Goal: Transaction & Acquisition: Purchase product/service

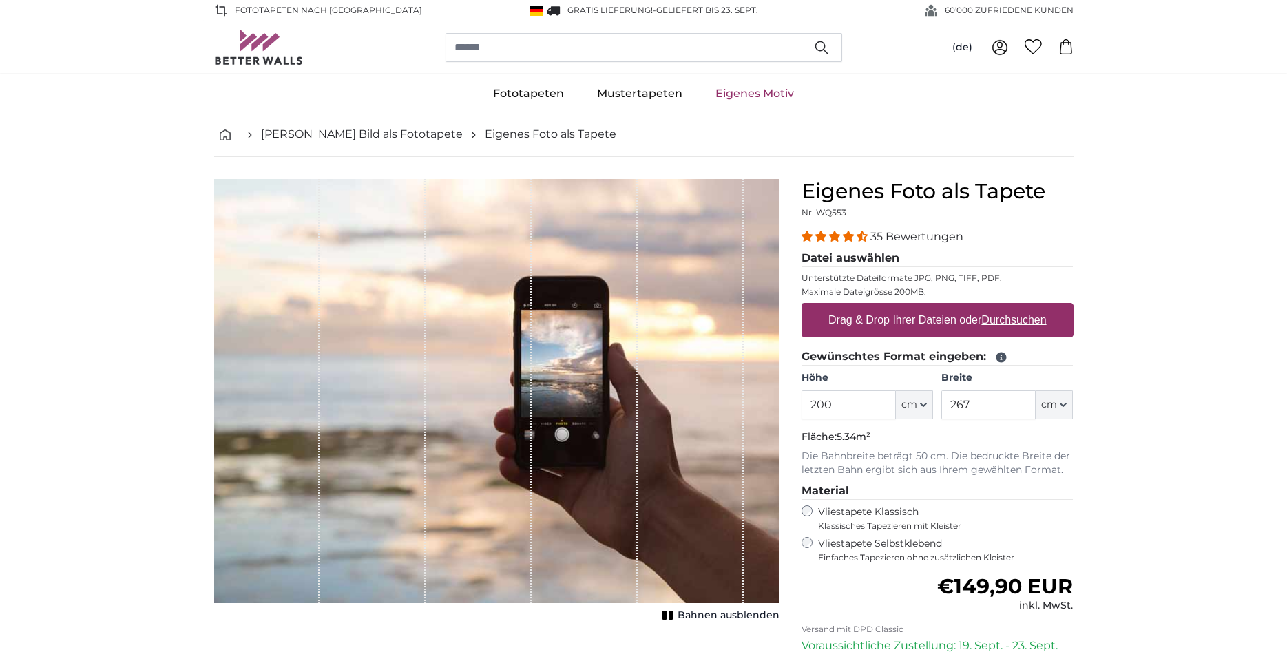
click at [1034, 322] on u "Durchsuchen" at bounding box center [1013, 320] width 65 height 12
click at [1034, 307] on input "Drag & Drop Ihrer Dateien oder Durchsuchen" at bounding box center [938, 305] width 272 height 4
type input "**********"
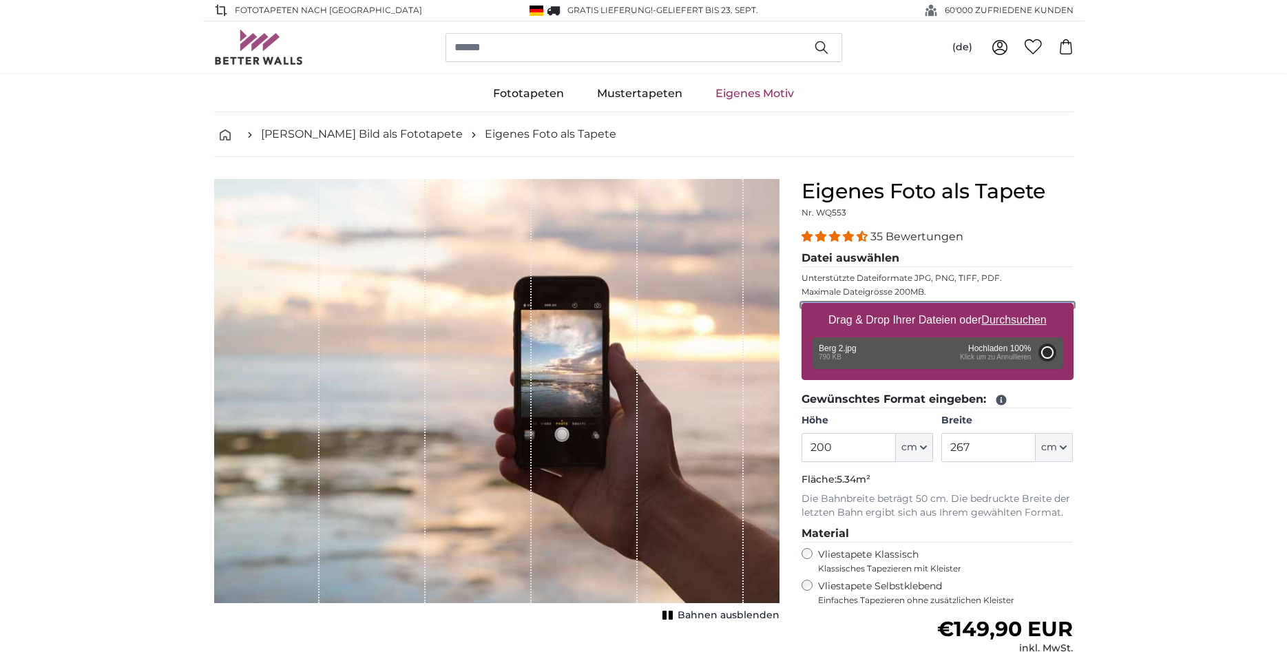
type input "150"
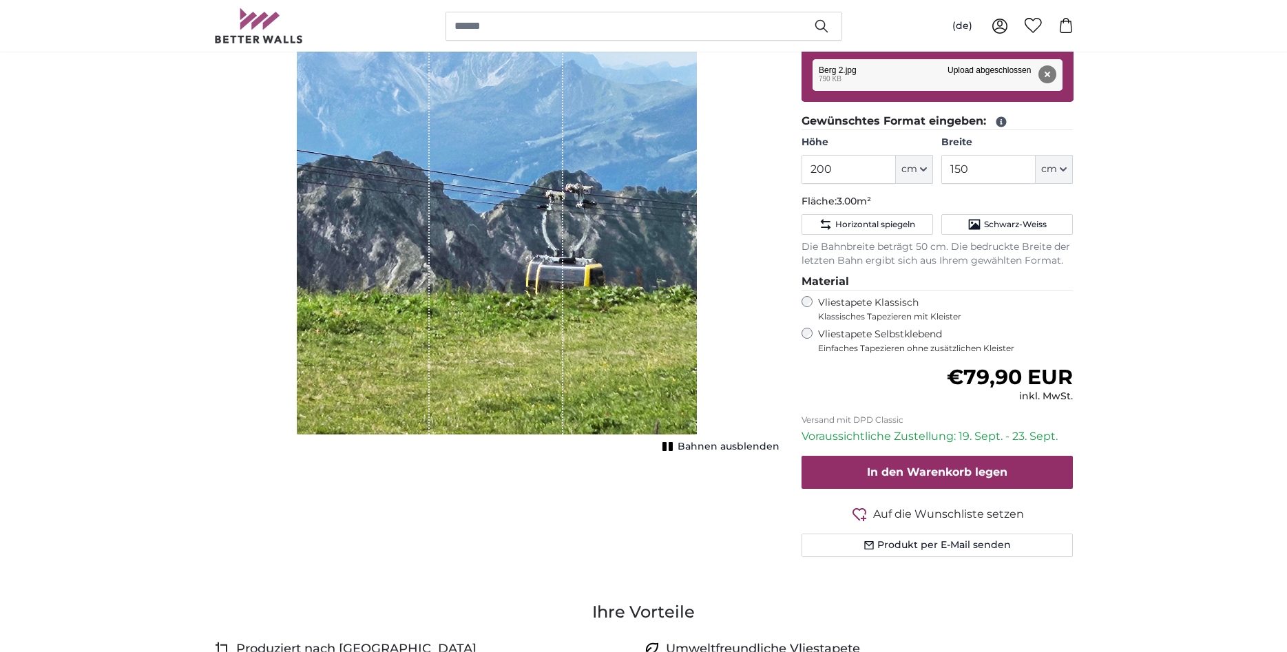
scroll to position [281, 0]
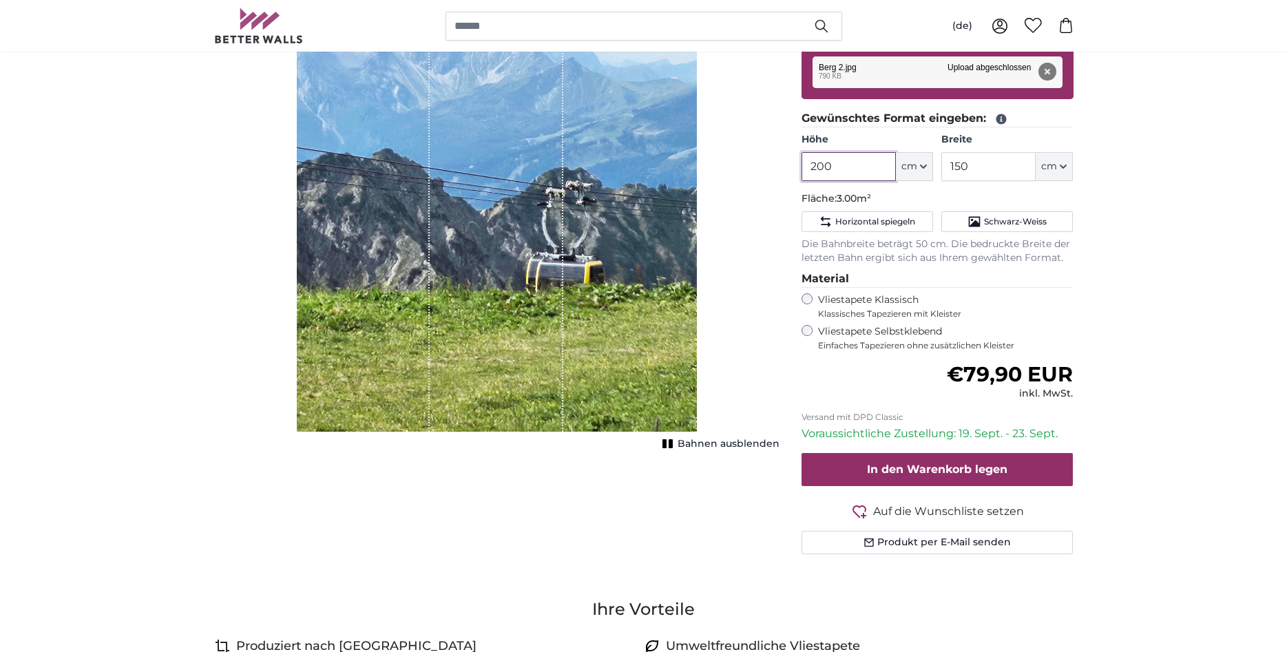
click at [846, 158] on input "200" at bounding box center [849, 166] width 94 height 29
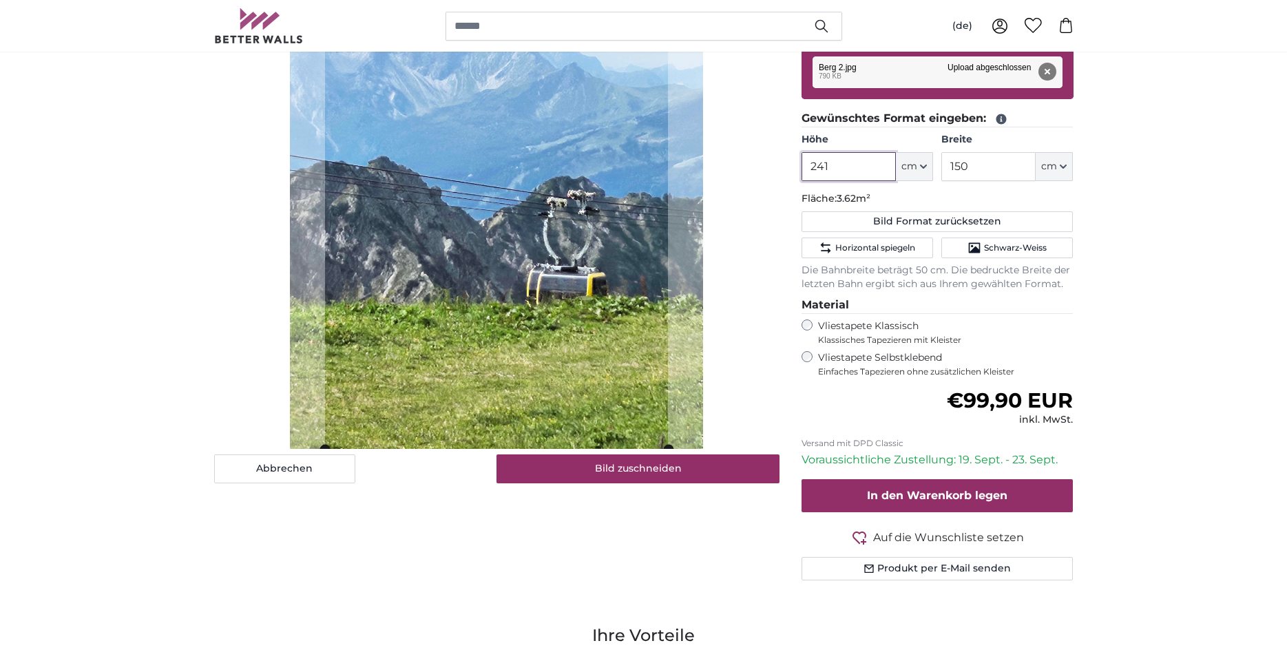
type input "241"
click at [978, 161] on input "150" at bounding box center [988, 166] width 94 height 29
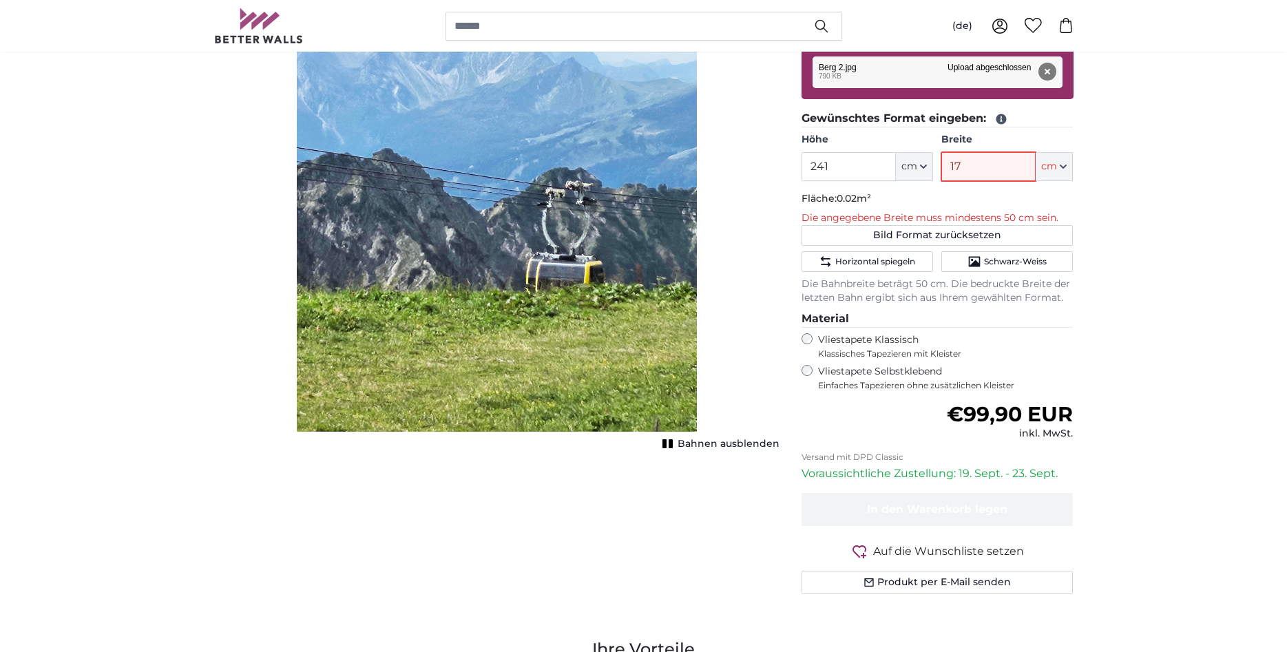
type input "173"
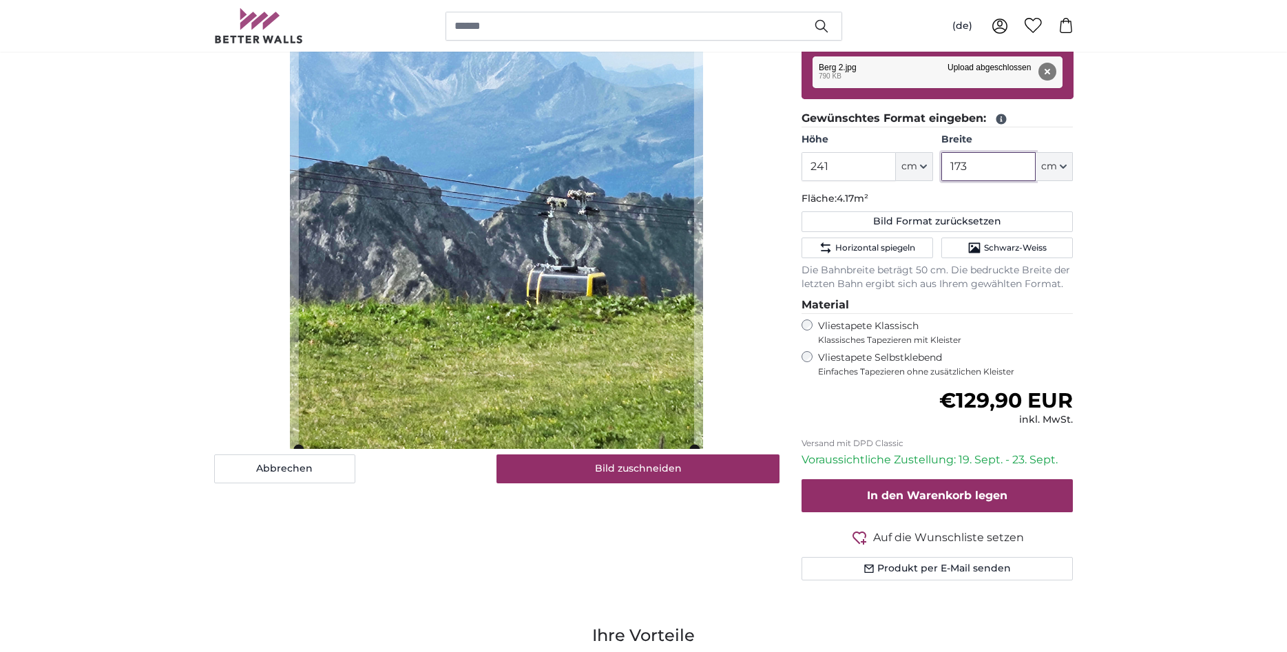
type input "173"
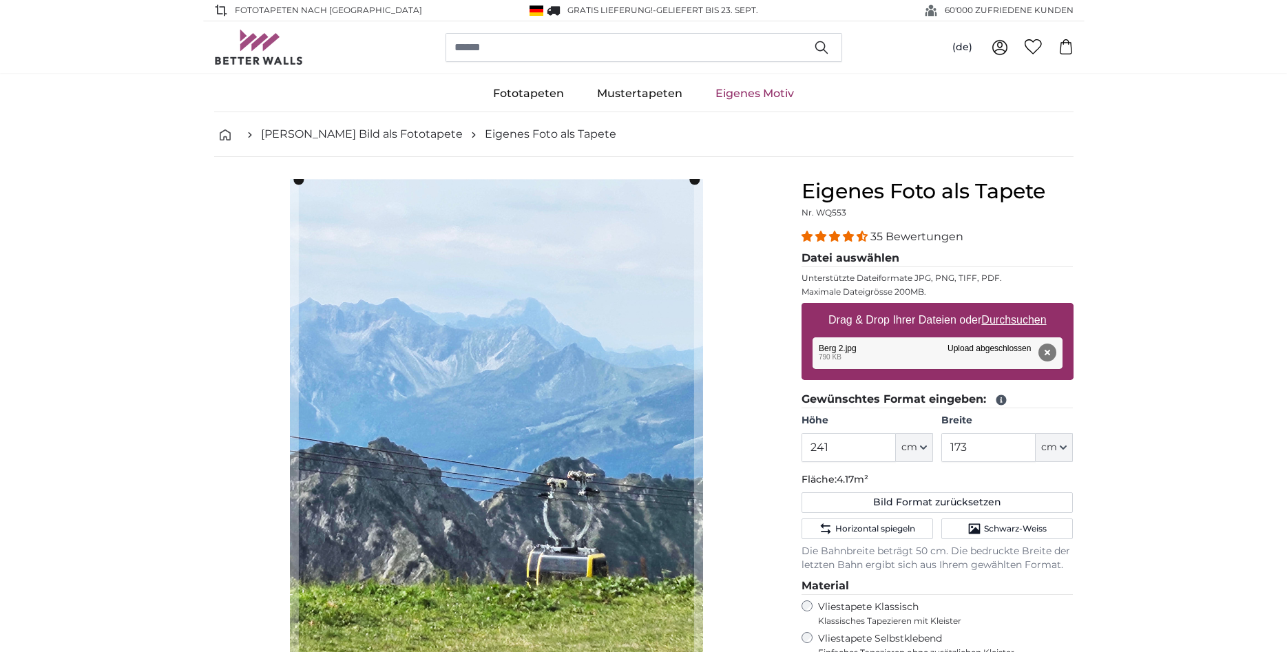
click at [516, 333] on cropper-handle at bounding box center [496, 455] width 395 height 551
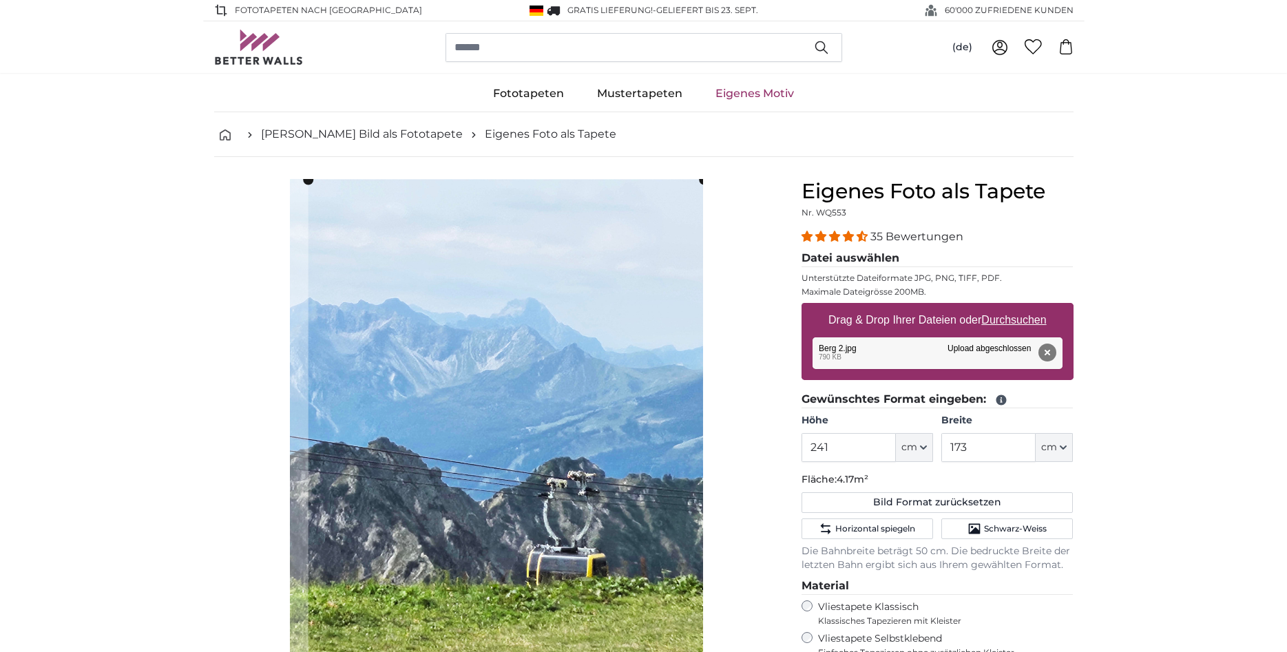
click at [592, 355] on cropper-handle at bounding box center [506, 455] width 395 height 551
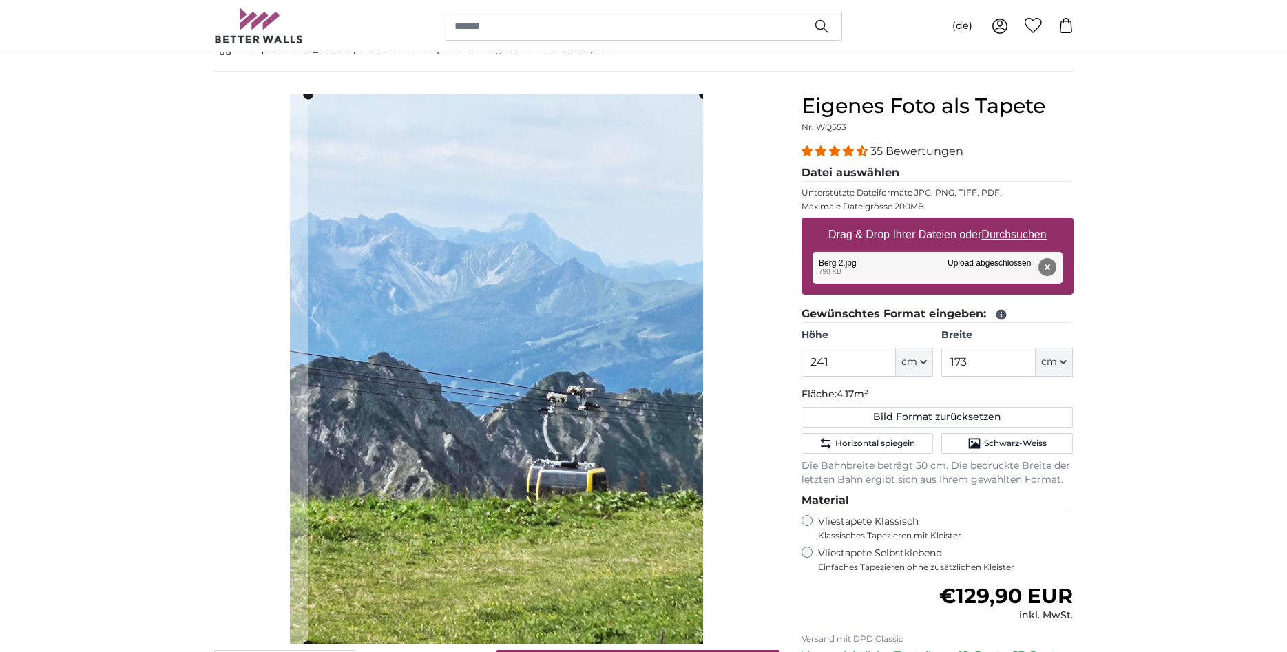
scroll to position [211, 0]
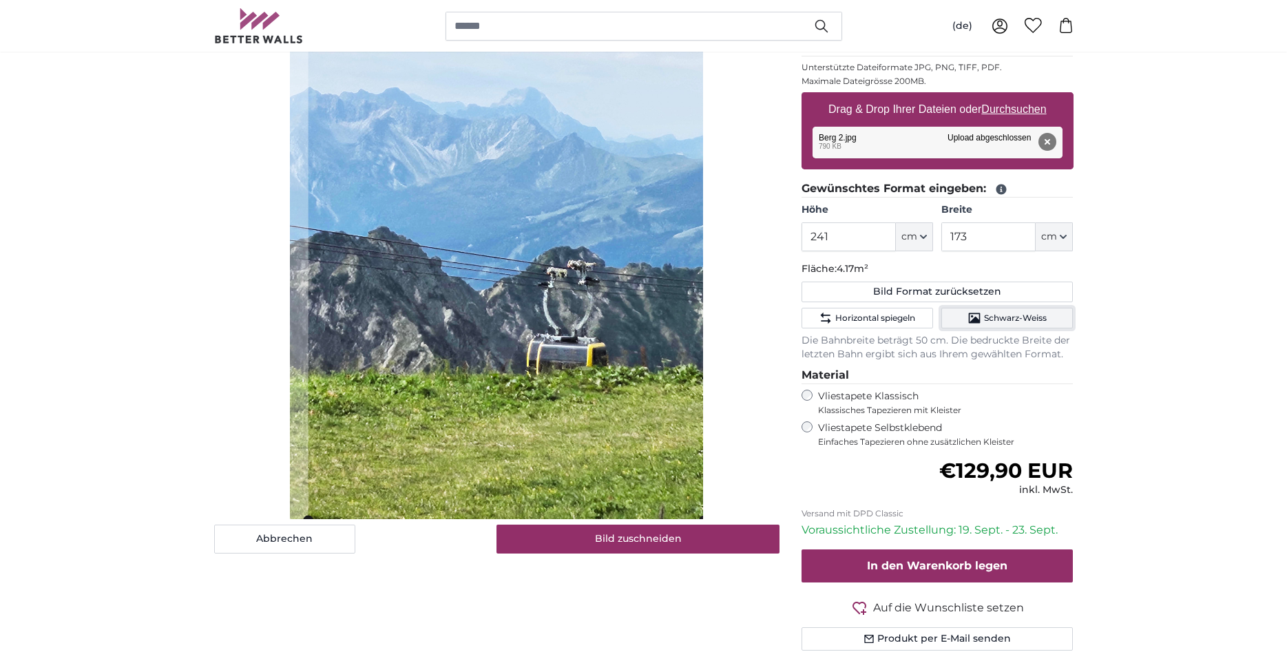
click at [985, 317] on span "Schwarz-Weiss" at bounding box center [1015, 318] width 63 height 11
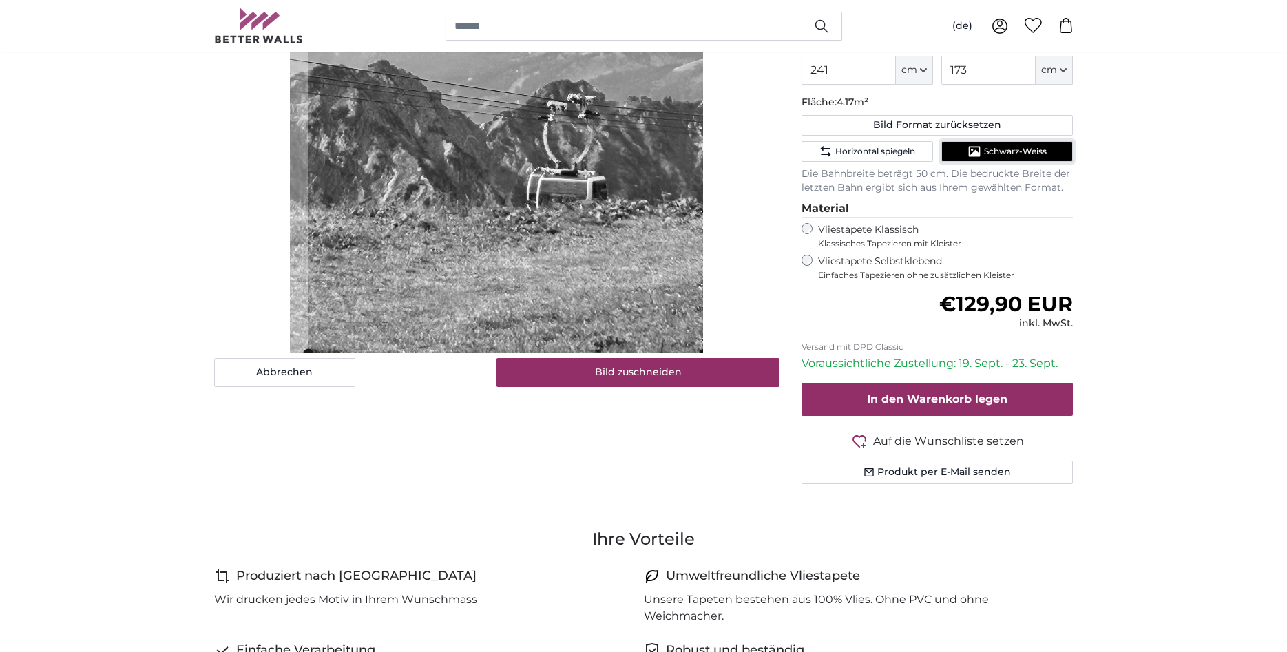
scroll to position [421, 0]
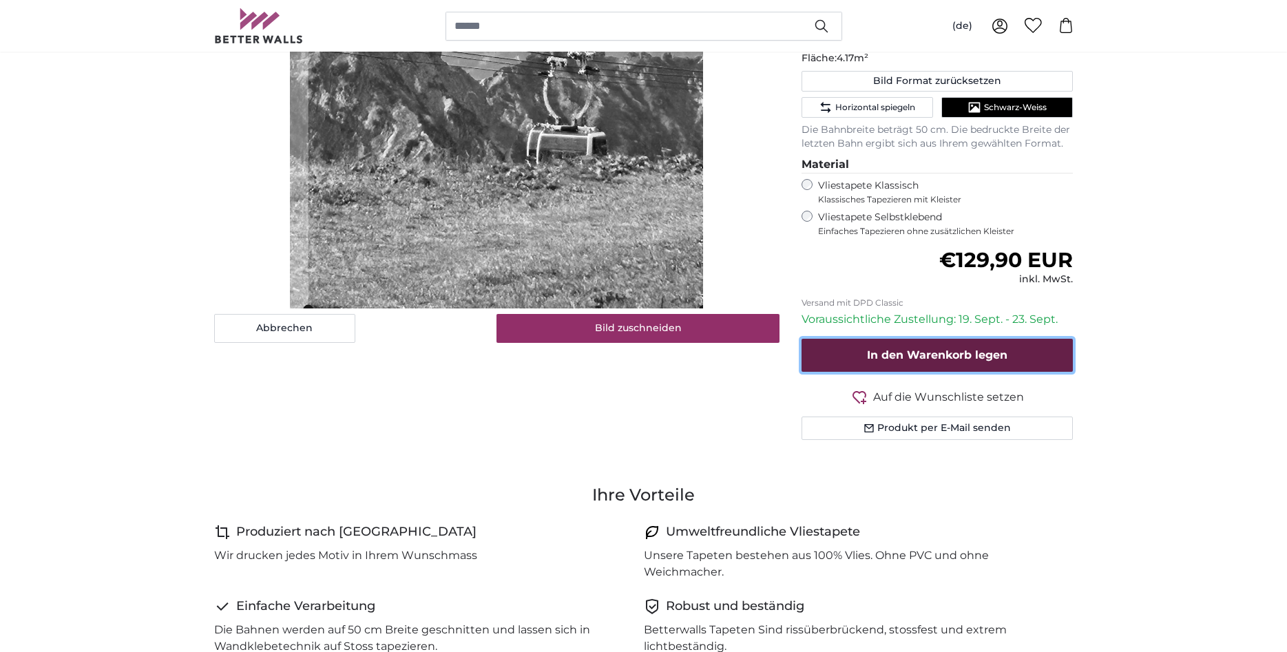
click at [890, 362] on span "In den Warenkorb legen" at bounding box center [937, 354] width 140 height 13
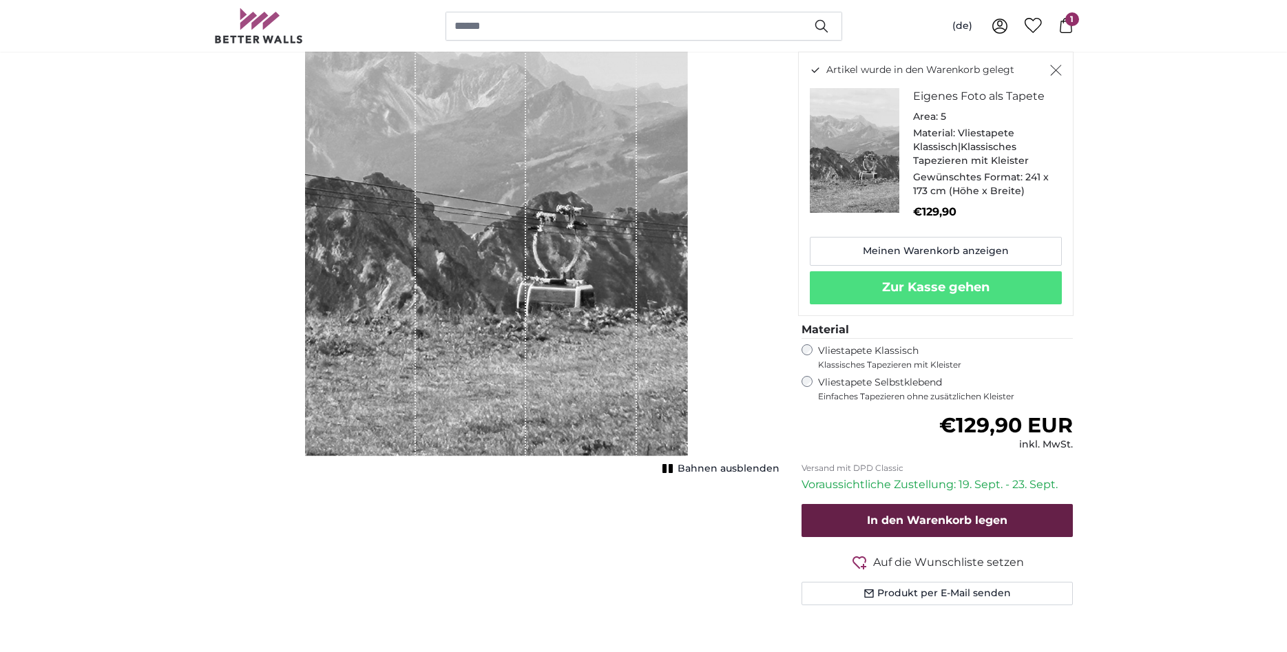
scroll to position [211, 0]
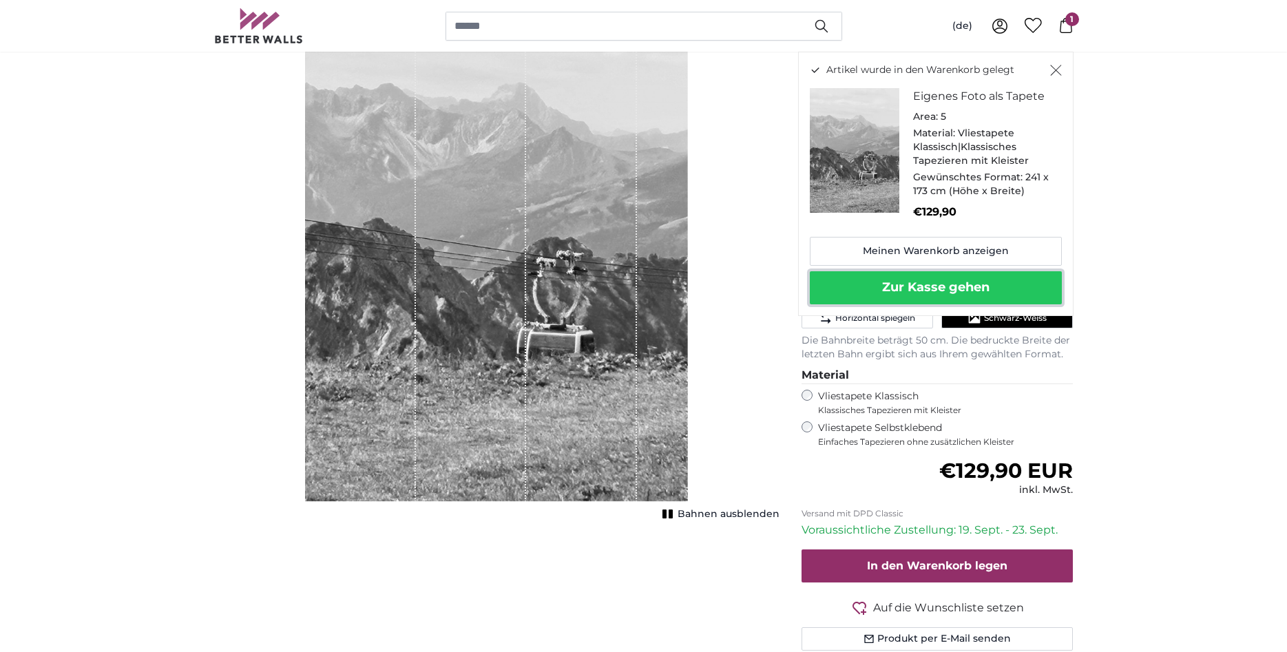
click at [946, 284] on button "Zur Kasse gehen" at bounding box center [936, 287] width 252 height 33
